Goal: Browse casually: Explore the website without a specific task or goal

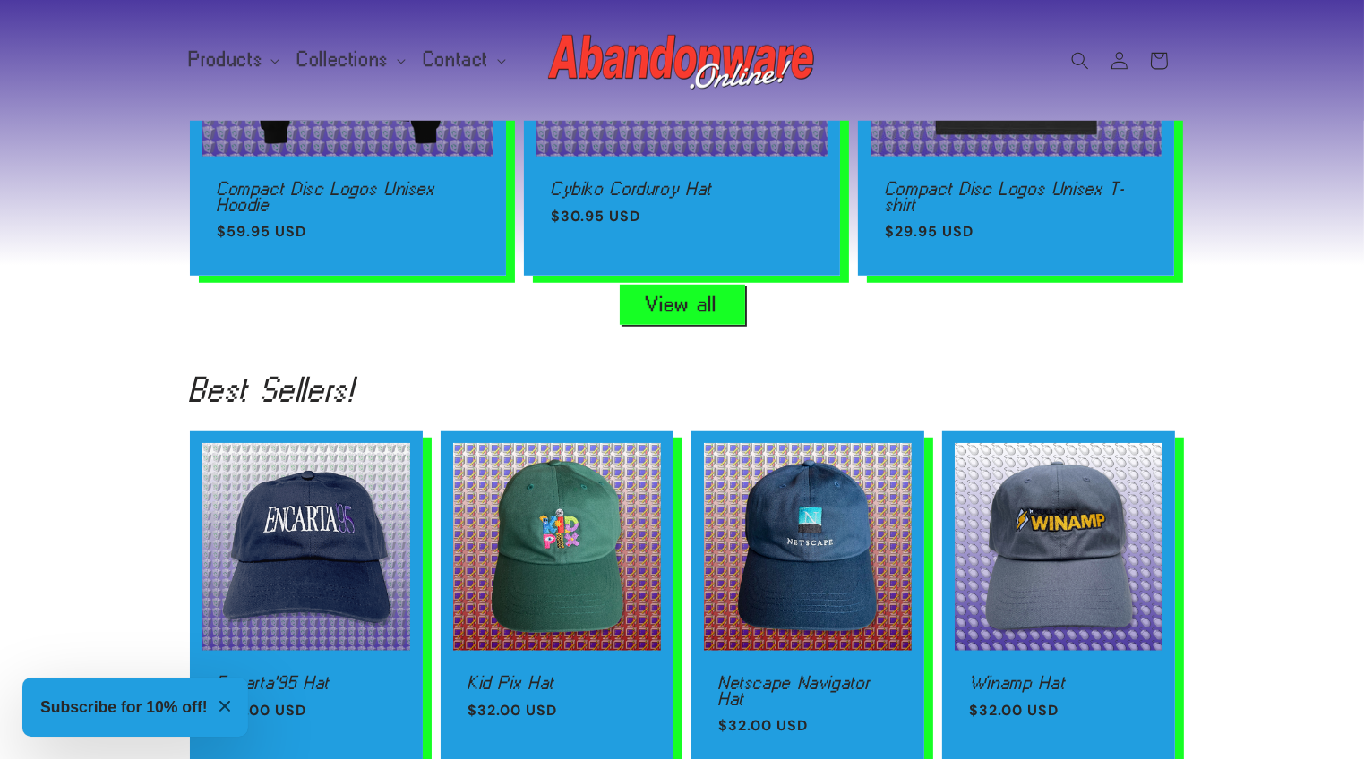
scroll to position [1341, 0]
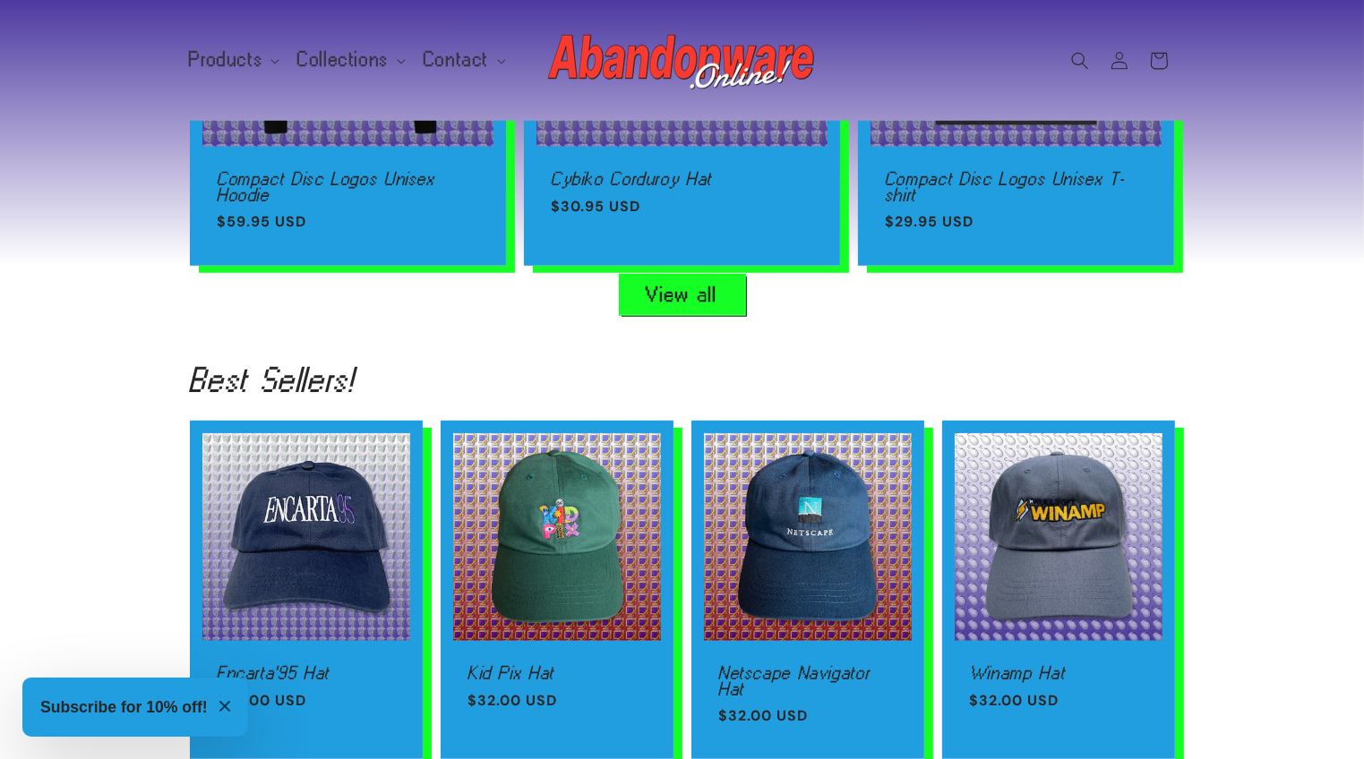
click at [638, 286] on link "View all" at bounding box center [682, 295] width 125 height 40
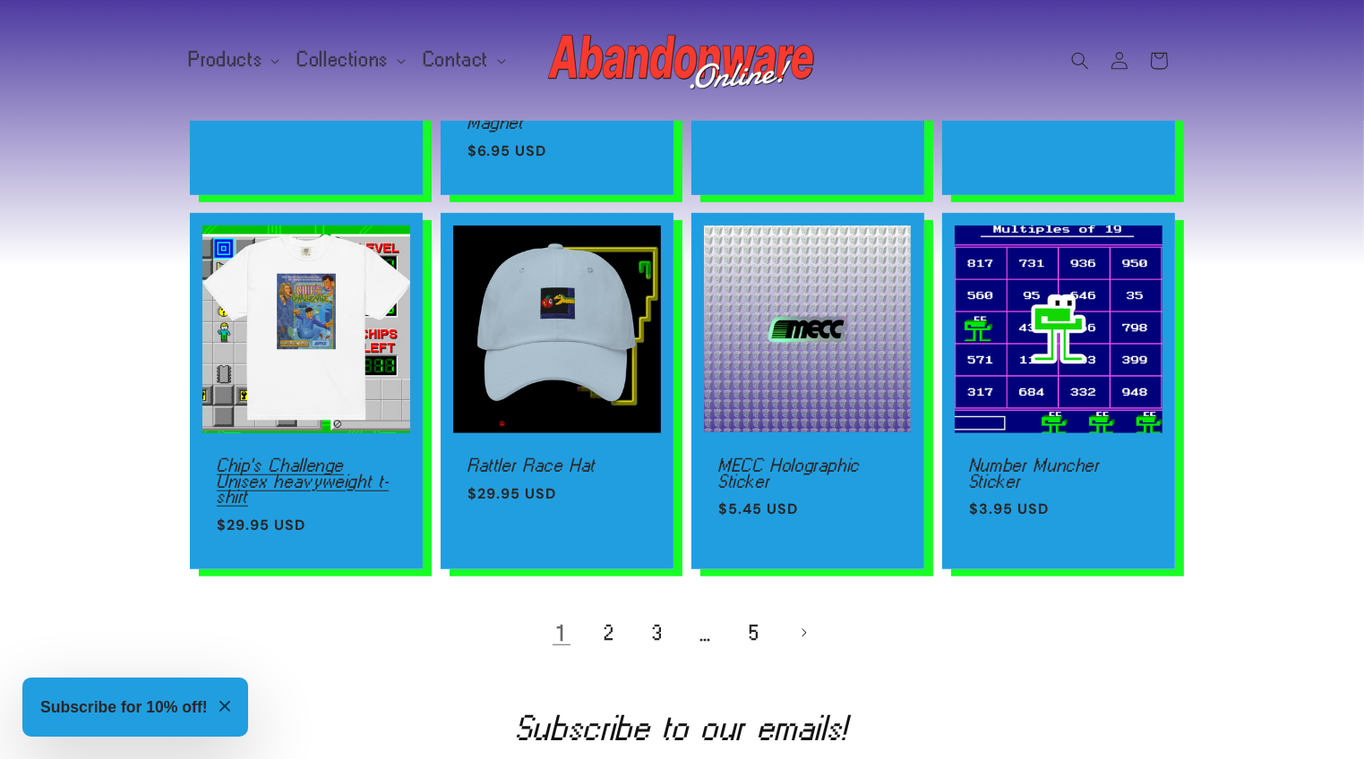
scroll to position [1146, 0]
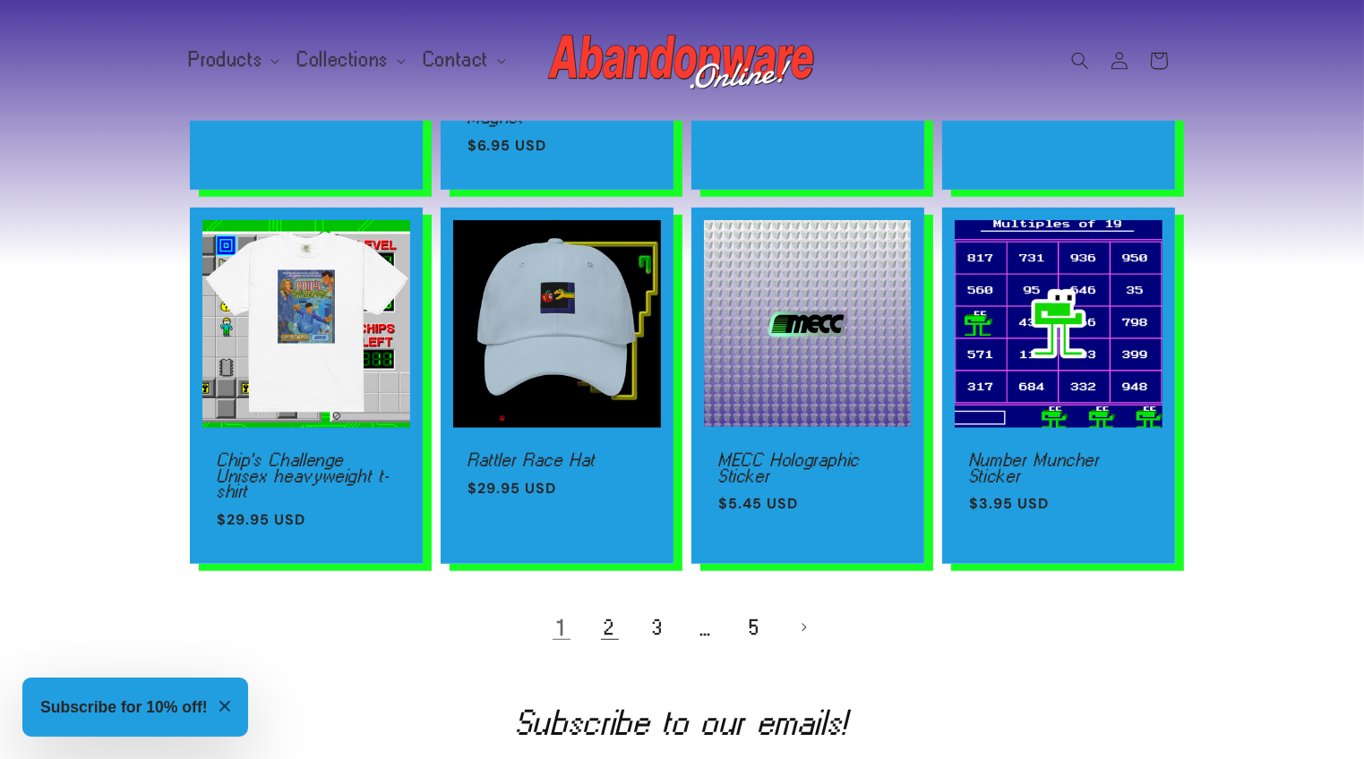
click at [600, 610] on link "2" at bounding box center [609, 627] width 39 height 39
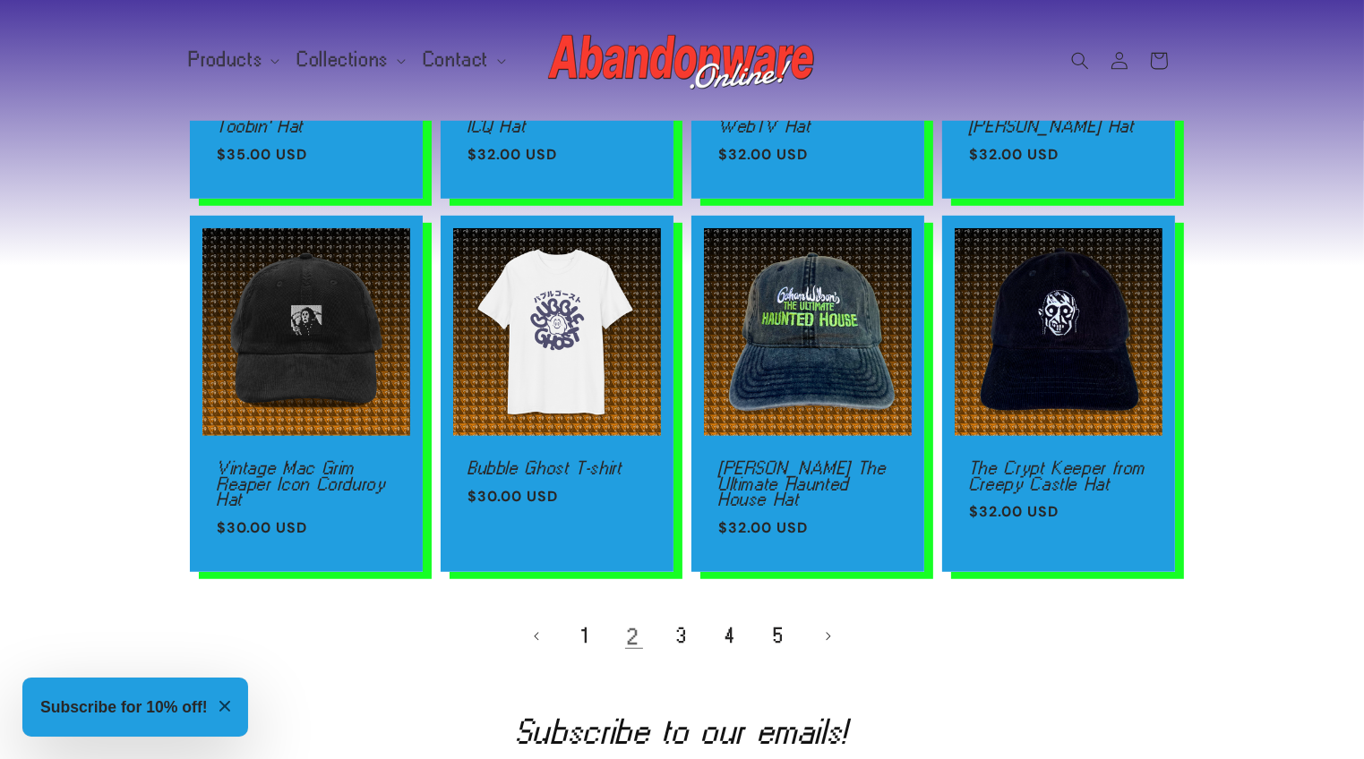
scroll to position [1110, 0]
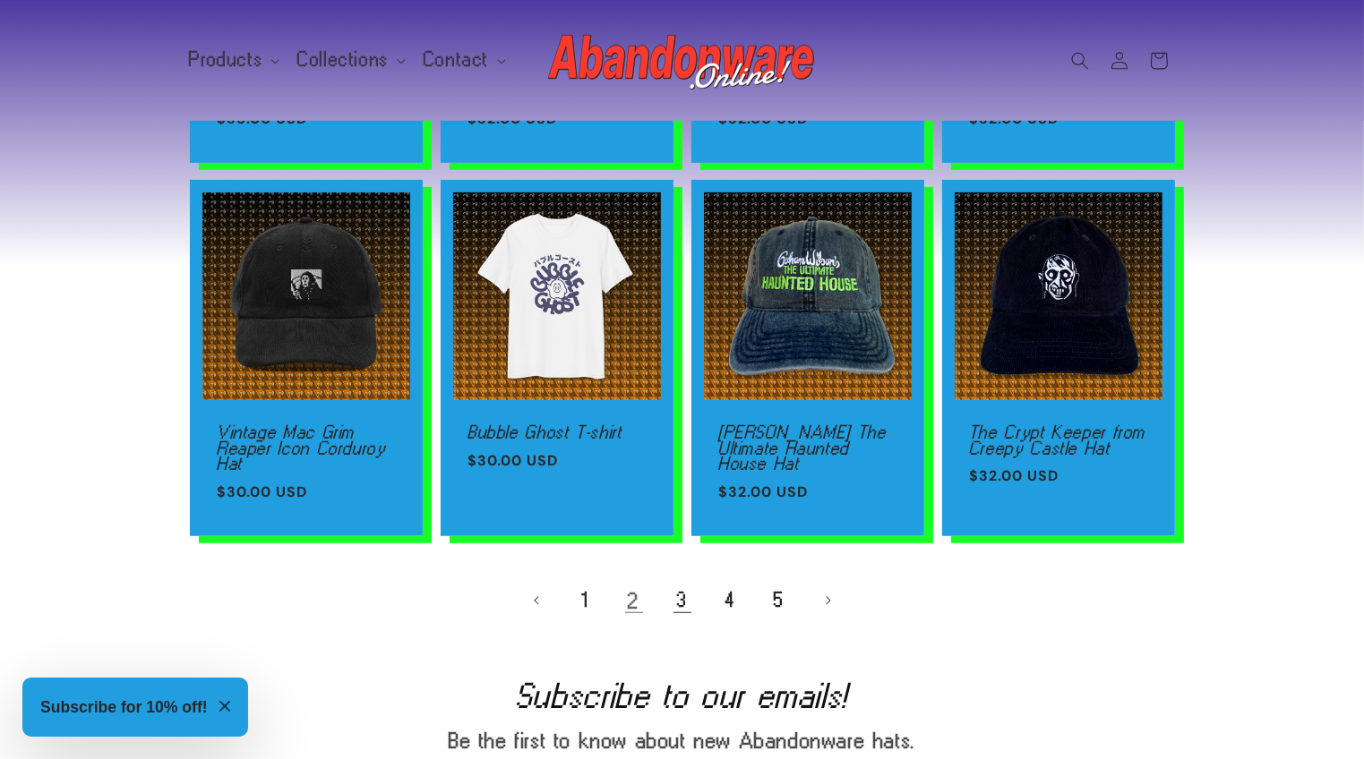
click at [681, 601] on link "3" at bounding box center [682, 600] width 39 height 39
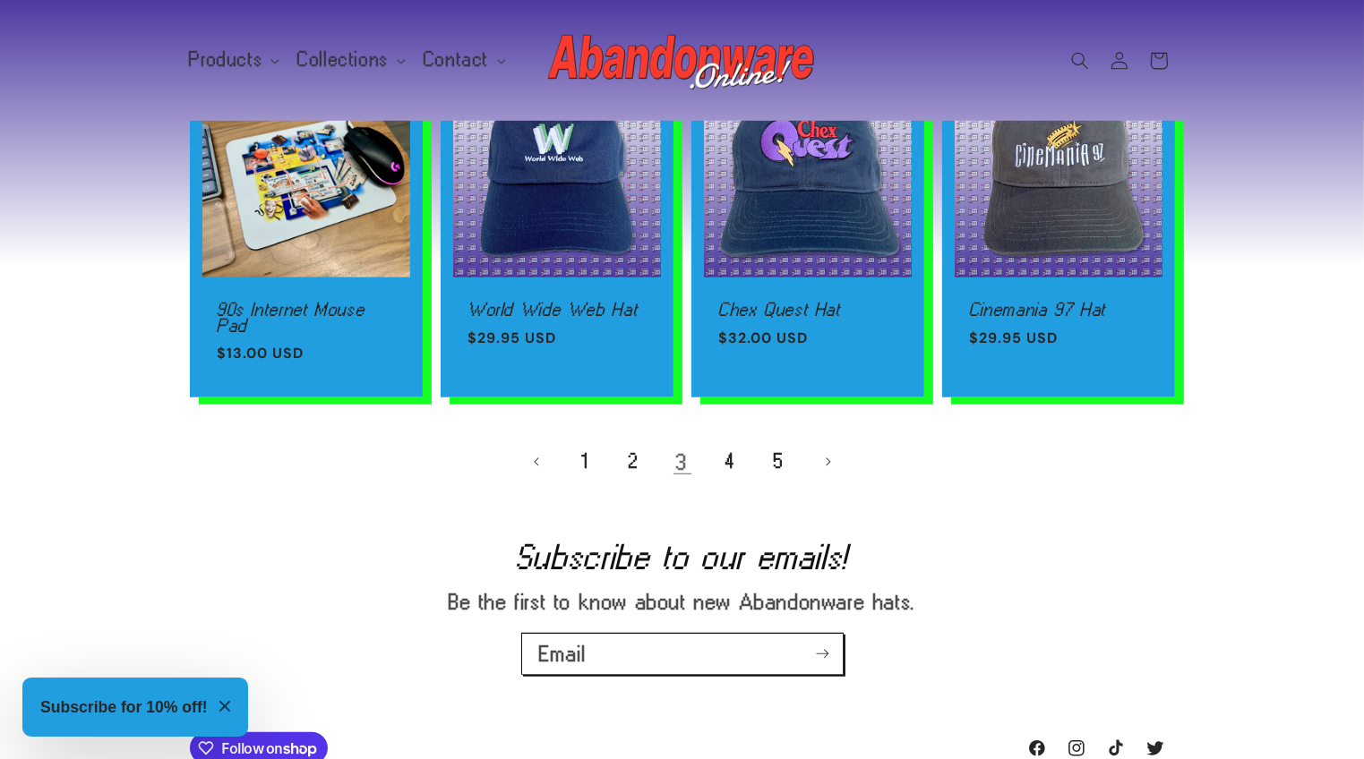
scroll to position [1253, 0]
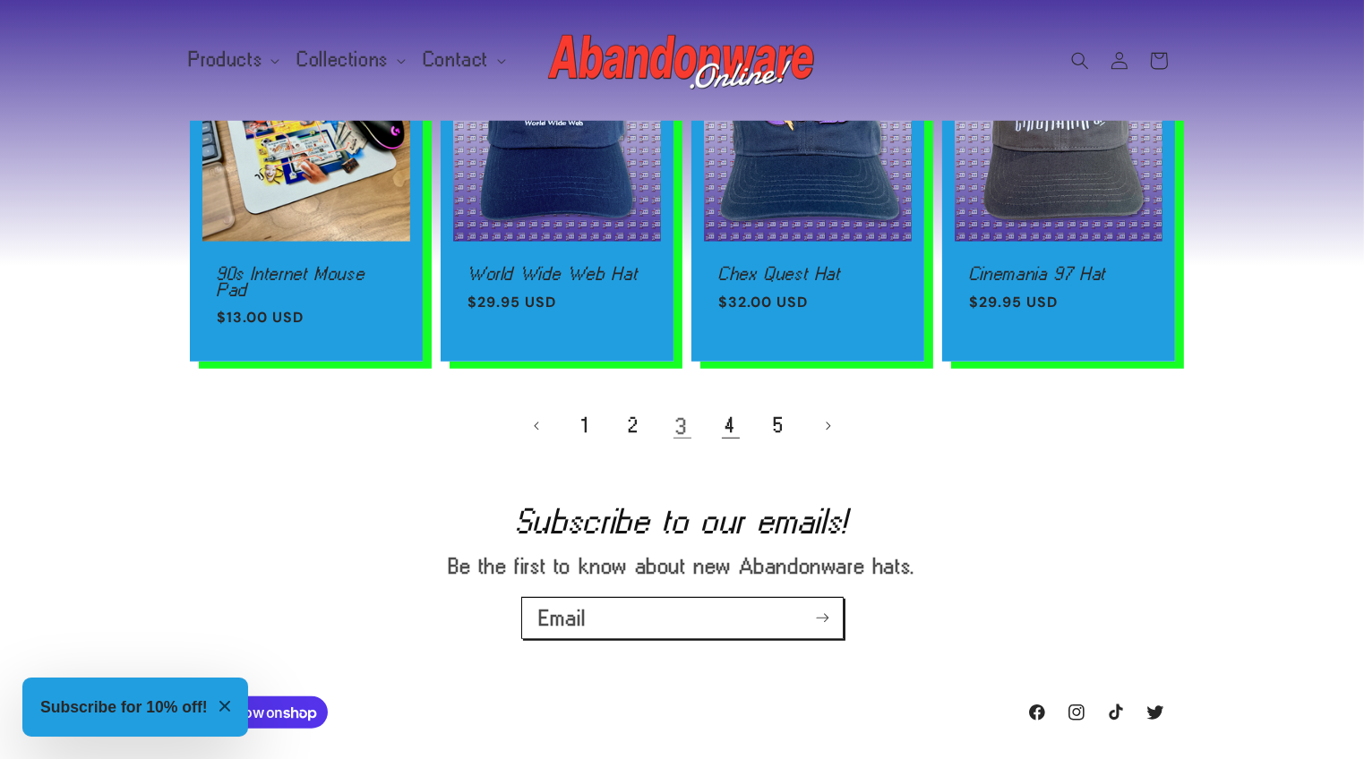
click at [729, 423] on link "4" at bounding box center [730, 425] width 39 height 39
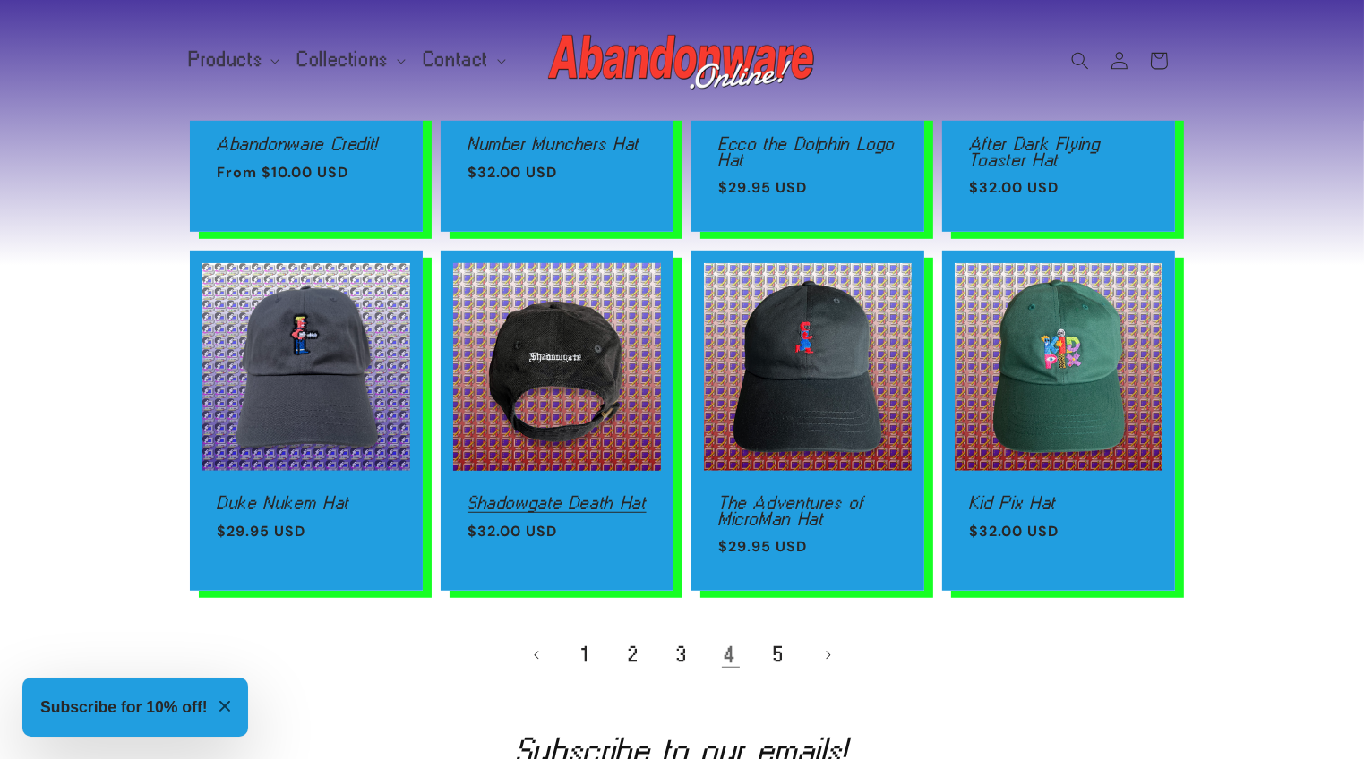
scroll to position [1074, 0]
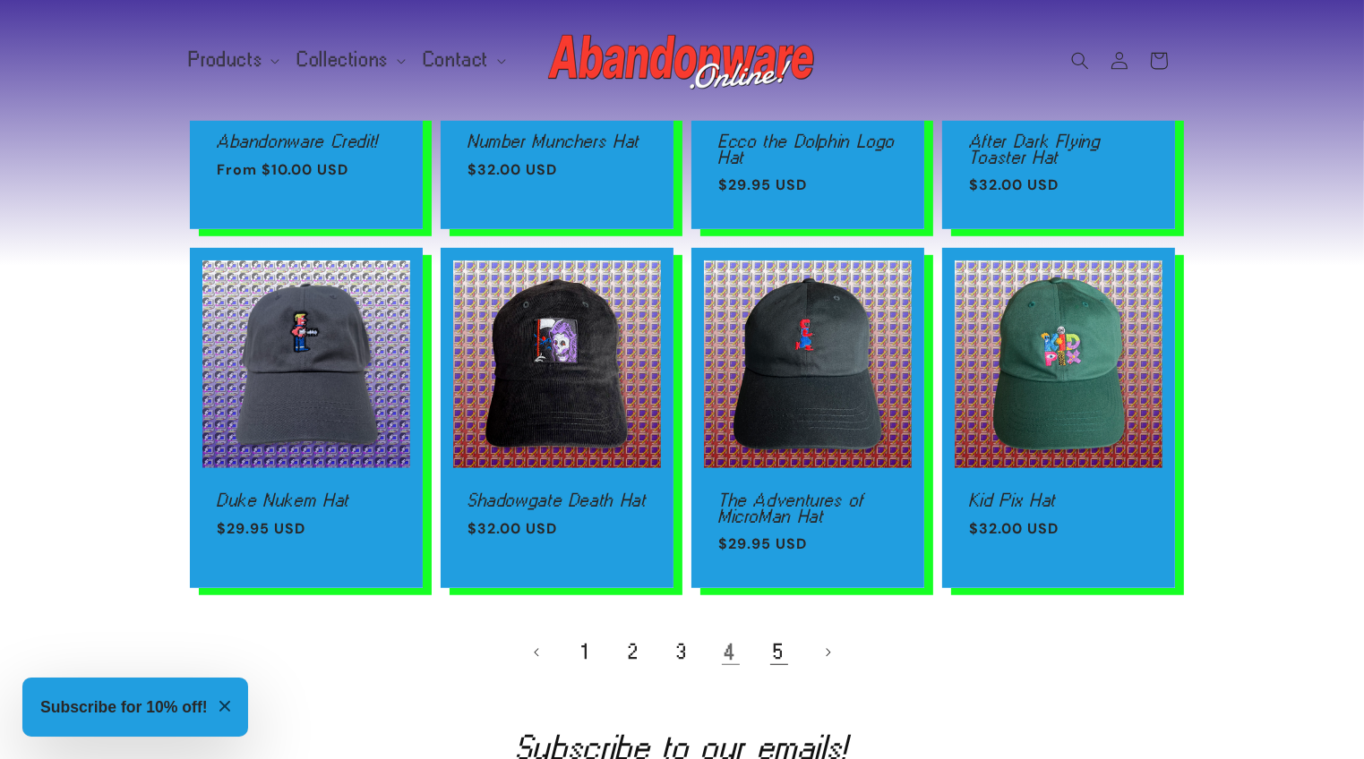
click at [774, 640] on link "5" at bounding box center [778, 652] width 39 height 39
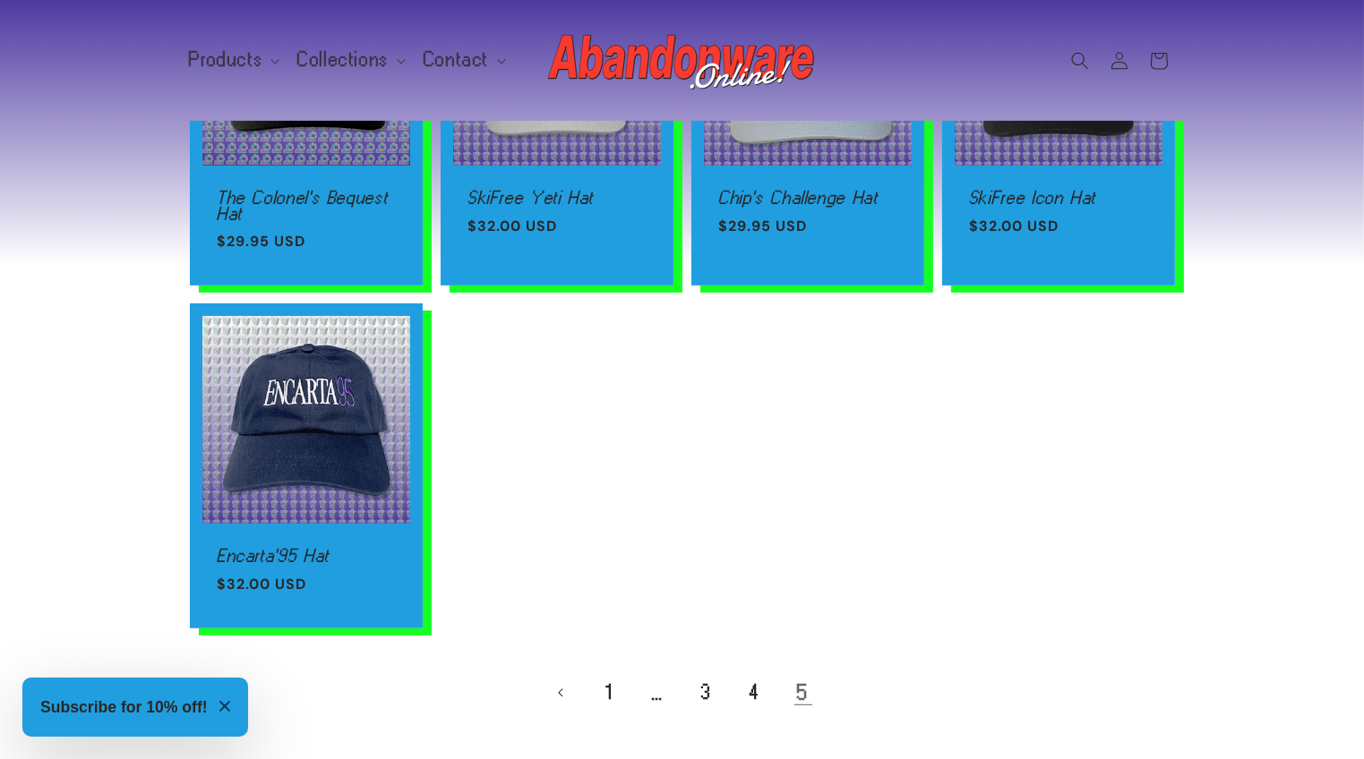
scroll to position [645, 0]
